Goal: Task Accomplishment & Management: Use online tool/utility

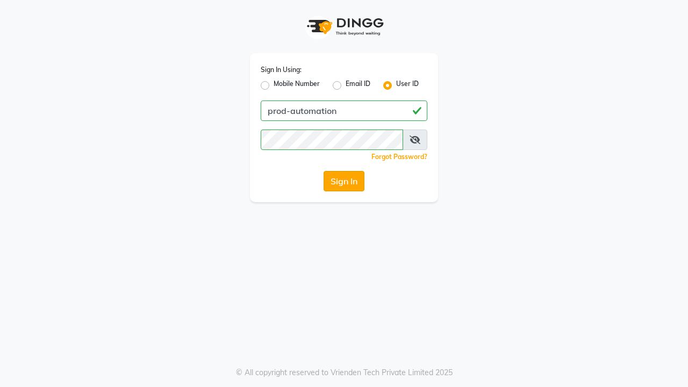
click at [344, 181] on button "Sign In" at bounding box center [344, 181] width 41 height 20
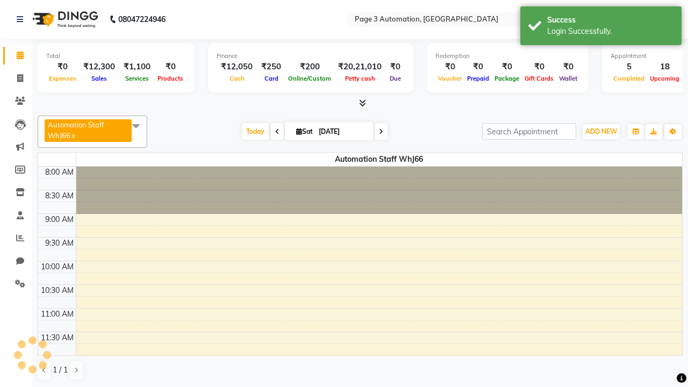
select select "en"
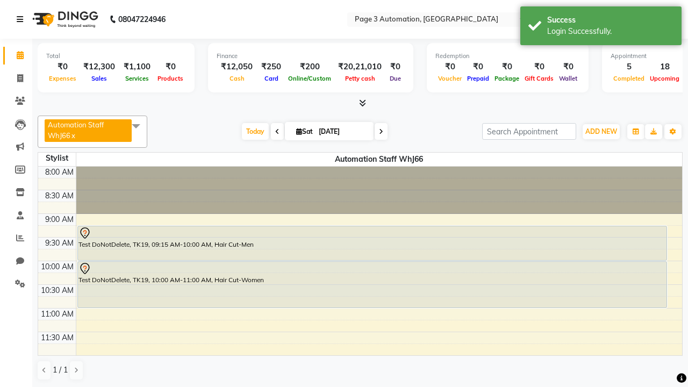
click at [22, 19] on icon at bounding box center [20, 20] width 6 height 8
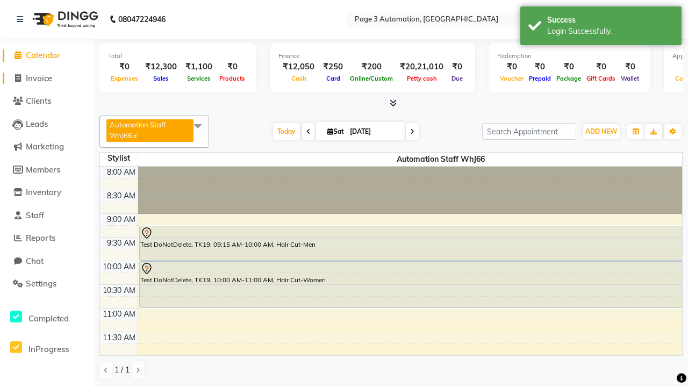
click at [47, 78] on span "Invoice" at bounding box center [39, 78] width 26 height 10
select select "service"
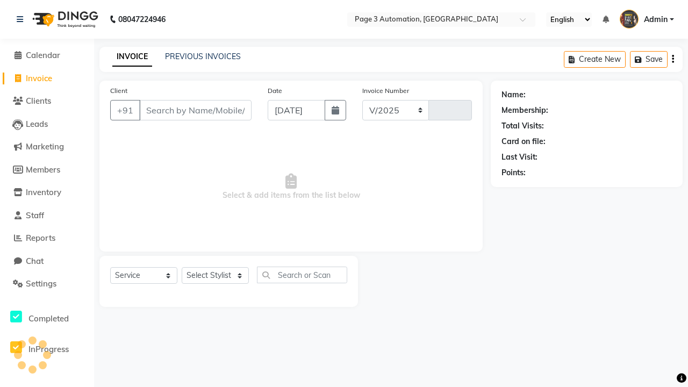
select select "2774"
type input "10156"
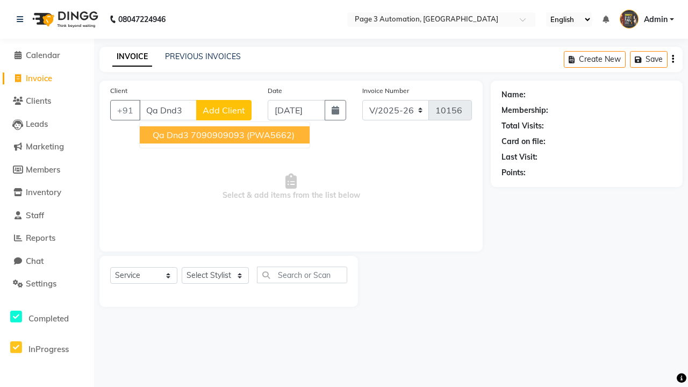
click at [226, 135] on ngb-highlight "7090909093" at bounding box center [218, 135] width 54 height 11
type input "7090909093"
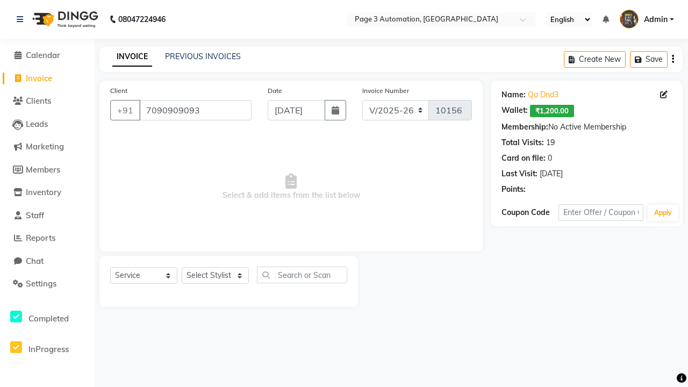
select select "product"
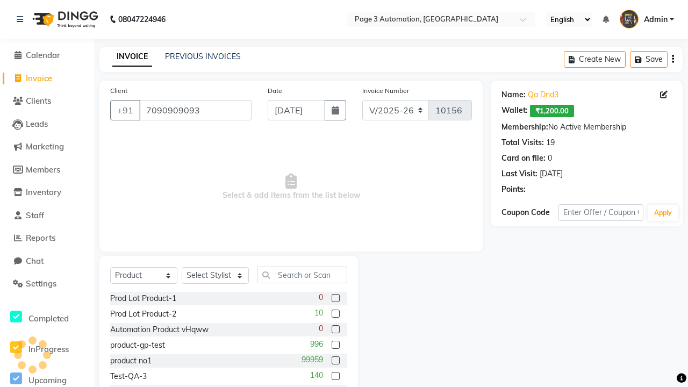
select select "71572"
click at [335, 298] on label at bounding box center [336, 298] width 8 height 8
click at [335, 298] on input "checkbox" at bounding box center [335, 298] width 7 height 7
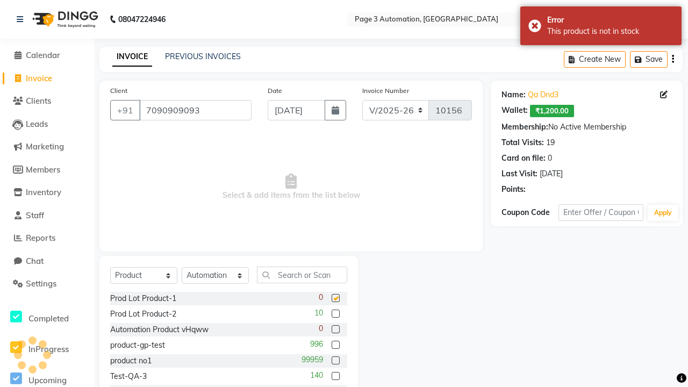
checkbox input "false"
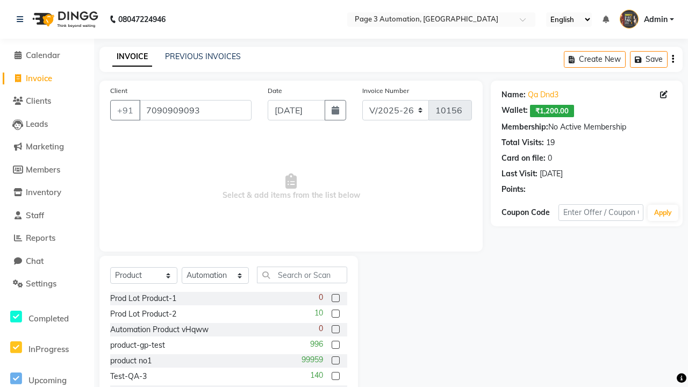
click at [647, 19] on span "Admin" at bounding box center [656, 19] width 24 height 11
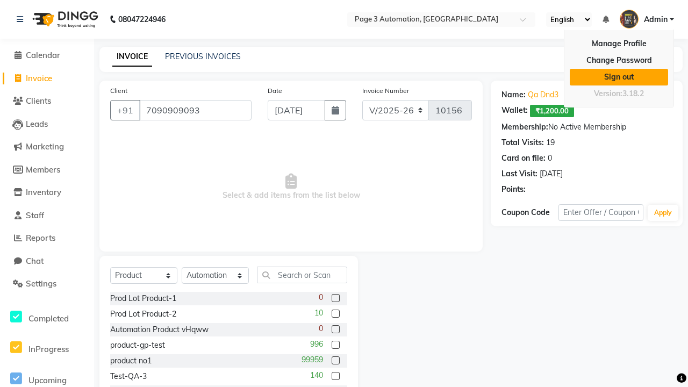
click at [619, 77] on link "Sign out" at bounding box center [619, 77] width 98 height 17
